Goal: Information Seeking & Learning: Find contact information

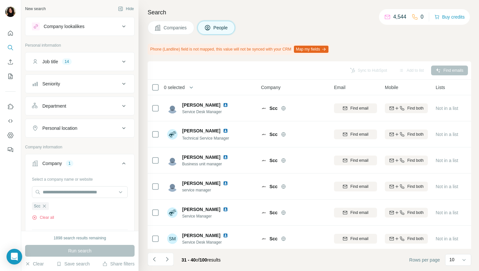
click at [190, 30] on button "Companies" at bounding box center [171, 28] width 47 height 14
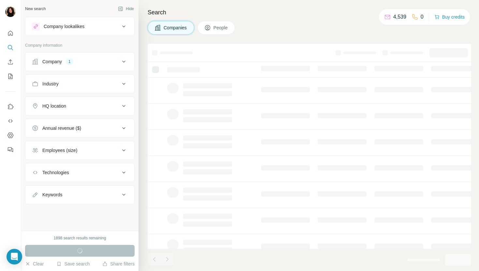
click at [98, 64] on button "Company 1" at bounding box center [79, 62] width 109 height 16
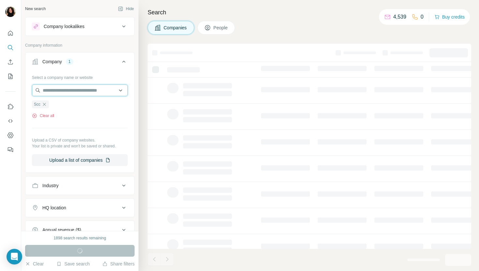
click at [88, 91] on input "text" at bounding box center [80, 90] width 96 height 12
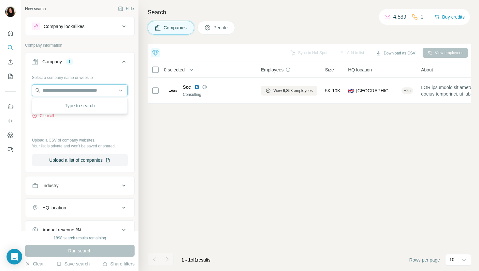
paste input "**********"
type input "**********"
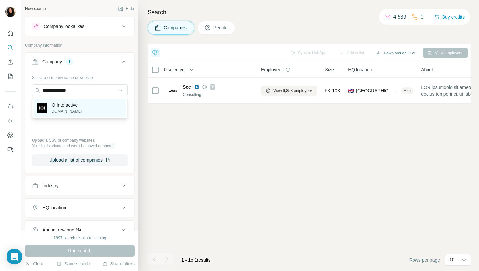
click at [99, 102] on div "IO Interactive ioi.dk" at bounding box center [80, 108] width 93 height 18
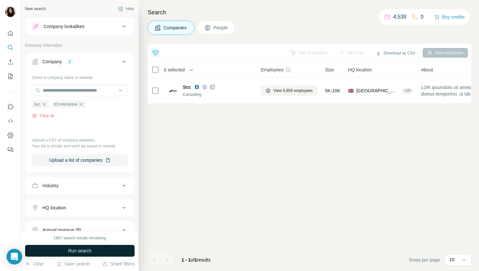
click at [74, 248] on span "Run search" at bounding box center [79, 251] width 23 height 7
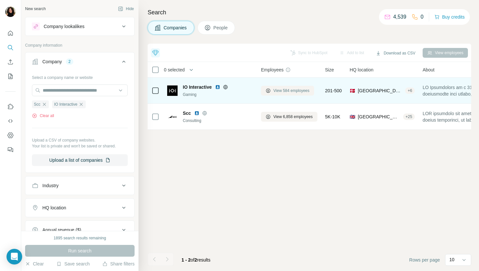
click at [299, 85] on div "View 584 employees" at bounding box center [289, 91] width 56 height 18
click at [301, 93] on span "View 584 employees" at bounding box center [292, 91] width 36 height 6
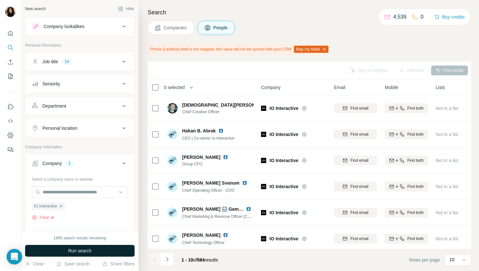
click at [106, 250] on button "Run search" at bounding box center [80, 251] width 110 height 12
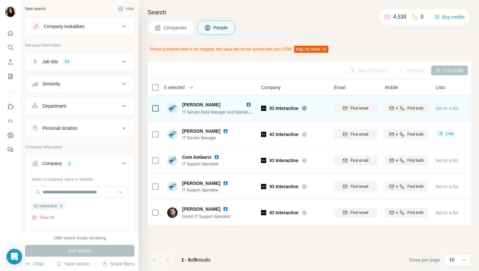
click at [248, 103] on img at bounding box center [248, 104] width 5 height 5
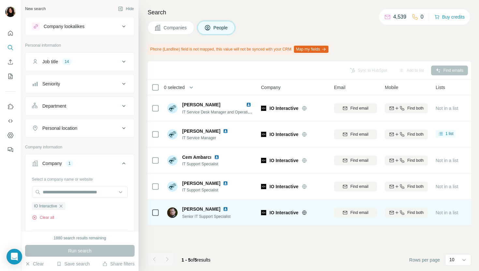
click at [223, 207] on img at bounding box center [225, 208] width 5 height 5
